Goal: Task Accomplishment & Management: Use online tool/utility

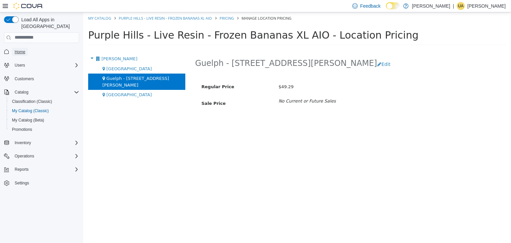
click at [20, 49] on span "Home" at bounding box center [20, 51] width 11 height 5
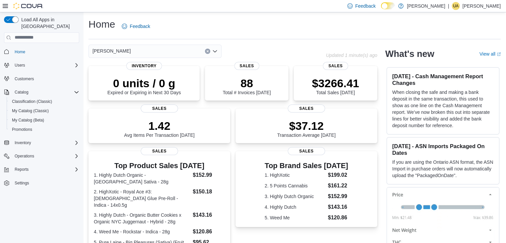
click at [19, 166] on span "Reports" at bounding box center [22, 169] width 14 height 8
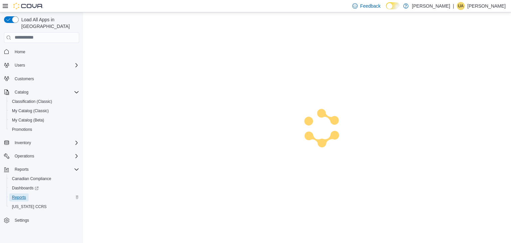
click at [17, 195] on span "Reports" at bounding box center [19, 197] width 14 height 5
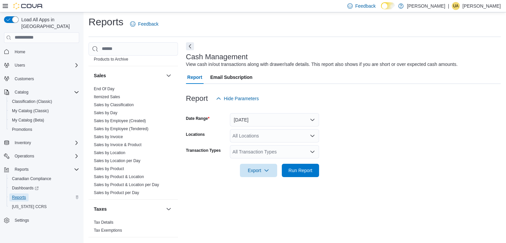
scroll to position [454, 0]
click at [110, 158] on link "Sales by Location per Day" at bounding box center [117, 160] width 47 height 5
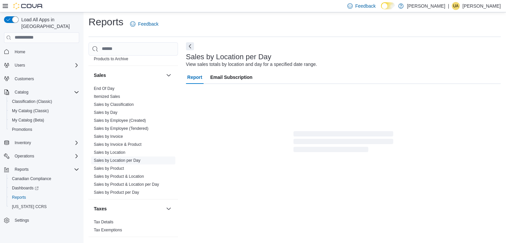
click at [108, 152] on link "Sales by Location" at bounding box center [110, 152] width 32 height 5
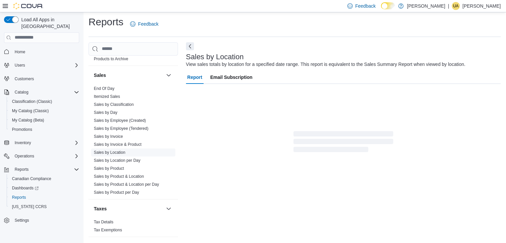
scroll to position [13, 0]
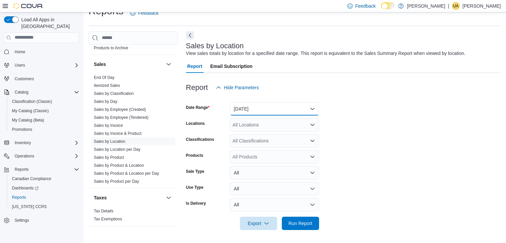
click at [253, 108] on button "[DATE]" at bounding box center [274, 108] width 89 height 13
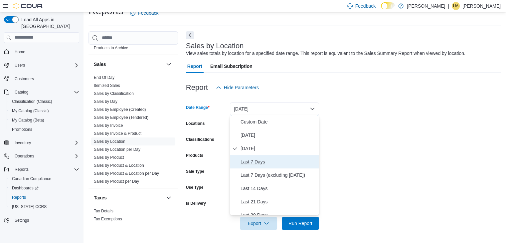
click at [246, 165] on span "Last 7 Days" at bounding box center [279, 162] width 76 height 8
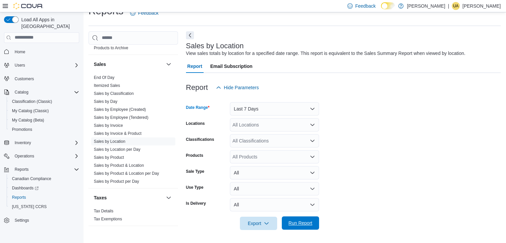
click at [297, 228] on span "Run Report" at bounding box center [300, 222] width 29 height 13
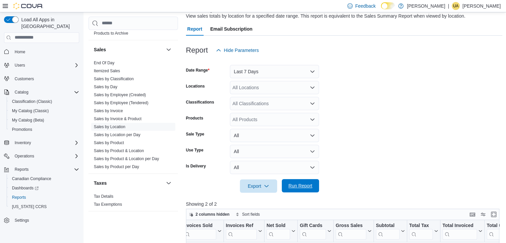
scroll to position [49, 0]
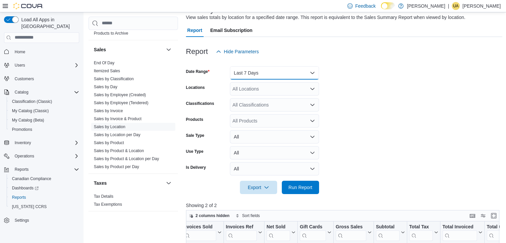
click at [241, 75] on button "Last 7 Days" at bounding box center [274, 72] width 89 height 13
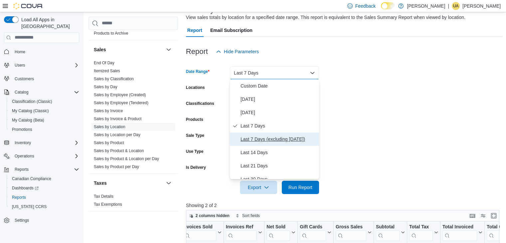
click at [251, 140] on span "Last 7 Days (excluding [DATE])" at bounding box center [279, 139] width 76 height 8
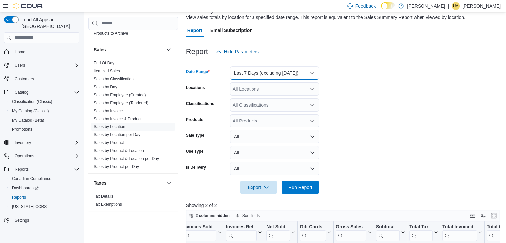
click at [245, 77] on button "Last 7 Days (excluding [DATE])" at bounding box center [274, 72] width 89 height 13
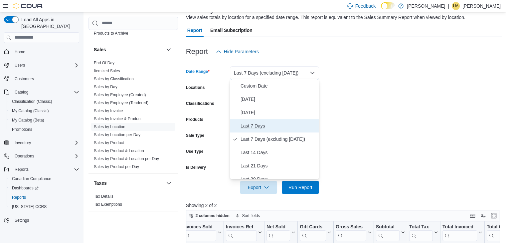
click at [244, 128] on span "Last 7 Days" at bounding box center [279, 126] width 76 height 8
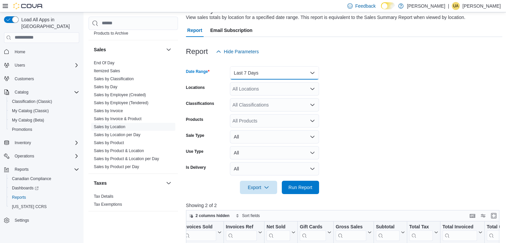
click at [236, 76] on button "Last 7 Days" at bounding box center [274, 72] width 89 height 13
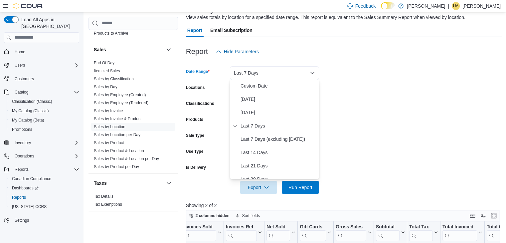
click at [243, 87] on span "Custom Date" at bounding box center [279, 86] width 76 height 8
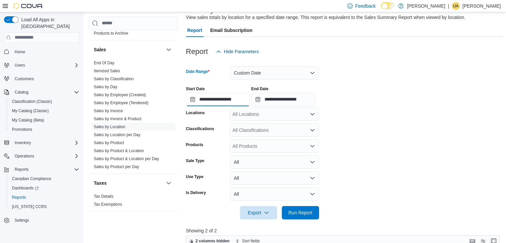
click at [200, 100] on input "**********" at bounding box center [218, 99] width 64 height 13
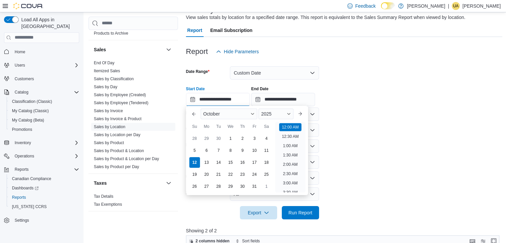
scroll to position [21, 0]
click at [204, 149] on div "6" at bounding box center [207, 151] width 12 height 12
type input "**********"
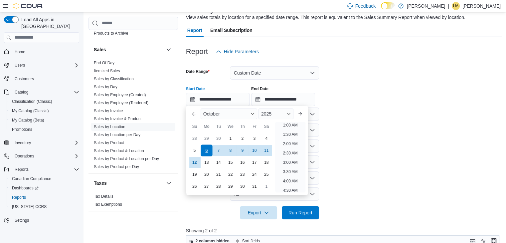
scroll to position [1, 0]
click at [378, 126] on form "**********" at bounding box center [344, 138] width 317 height 161
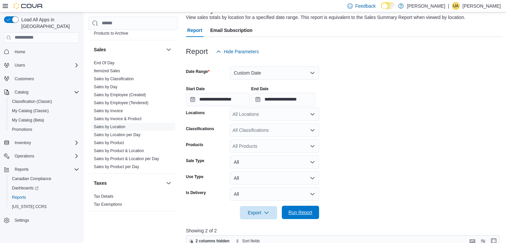
click at [303, 215] on span "Run Report" at bounding box center [301, 212] width 24 height 7
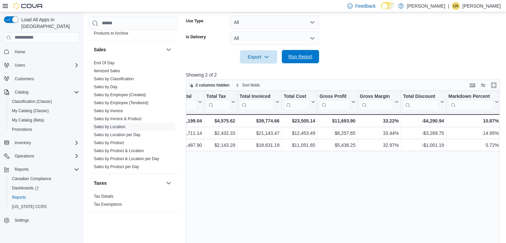
scroll to position [0, 288]
click at [20, 49] on span "Home" at bounding box center [20, 51] width 11 height 5
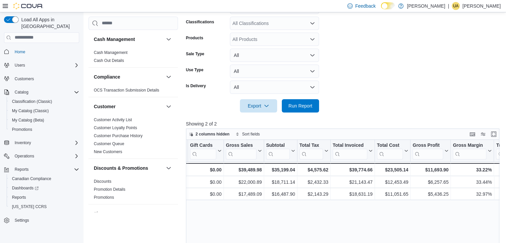
scroll to position [0, 194]
click at [289, 108] on span "Run Report" at bounding box center [301, 105] width 24 height 7
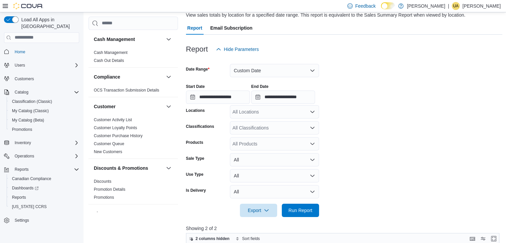
scroll to position [0, 0]
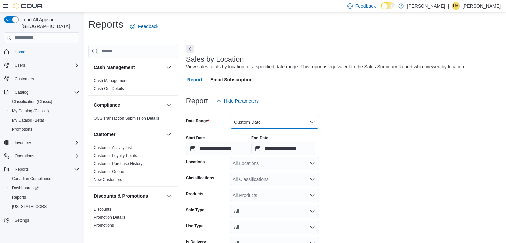
click at [269, 118] on button "Custom Date" at bounding box center [274, 121] width 89 height 13
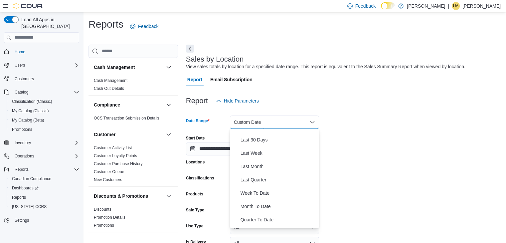
scroll to position [100, 0]
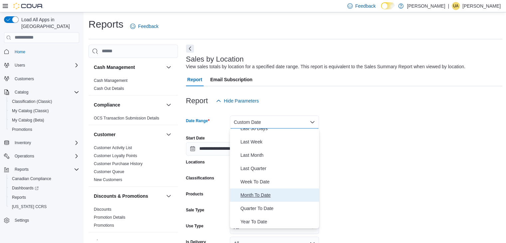
click at [259, 197] on span "Month To Date" at bounding box center [279, 195] width 76 height 8
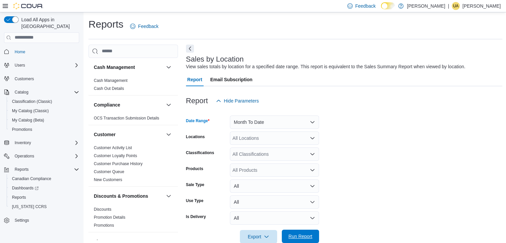
click at [304, 237] on span "Run Report" at bounding box center [301, 236] width 24 height 7
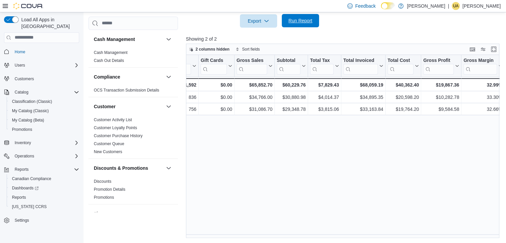
scroll to position [0, 184]
click at [98, 165] on h3 "Discounts & Promotions" at bounding box center [121, 168] width 54 height 7
